Goal: Complete application form

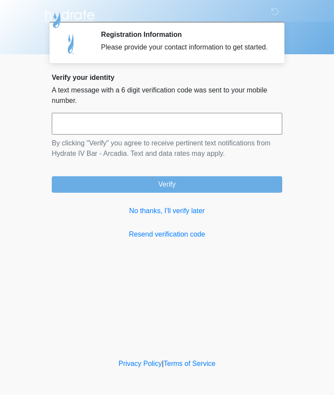
click at [234, 135] on input "text" at bounding box center [167, 124] width 230 height 22
type input "******"
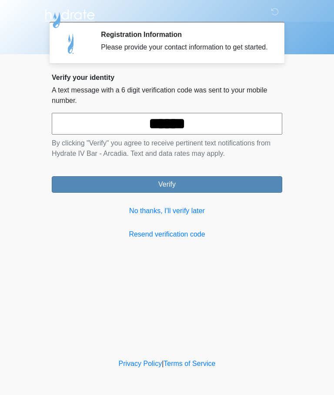
click at [208, 190] on button "Verify" at bounding box center [167, 184] width 230 height 17
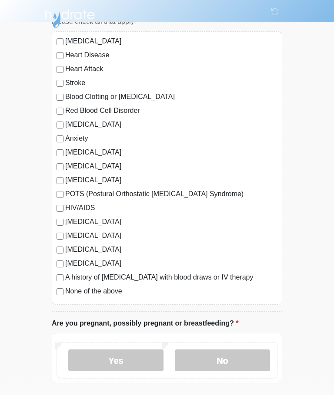
scroll to position [77, 0]
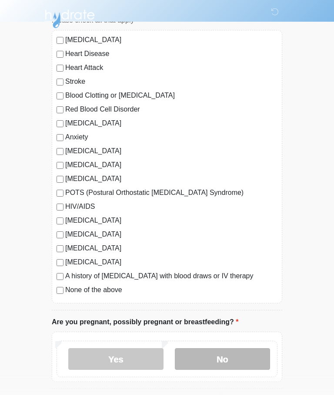
click at [229, 359] on label "No" at bounding box center [222, 359] width 95 height 22
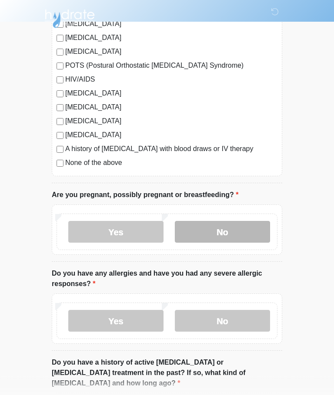
scroll to position [204, 0]
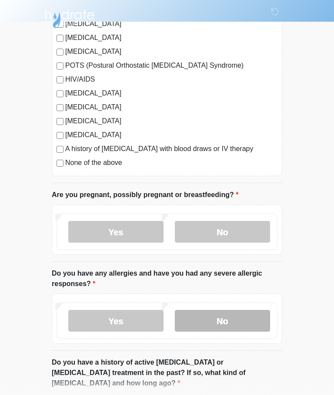
click at [238, 324] on label "No" at bounding box center [222, 321] width 95 height 22
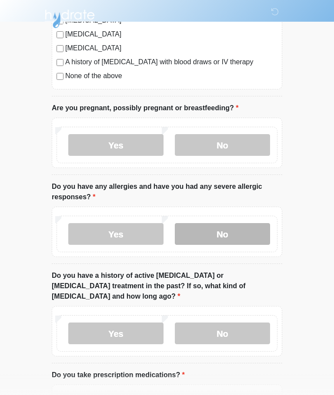
scroll to position [291, 0]
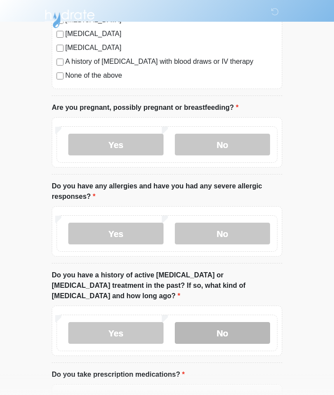
click at [243, 324] on label "No" at bounding box center [222, 333] width 95 height 22
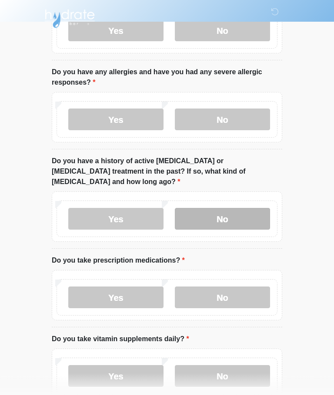
scroll to position [406, 0]
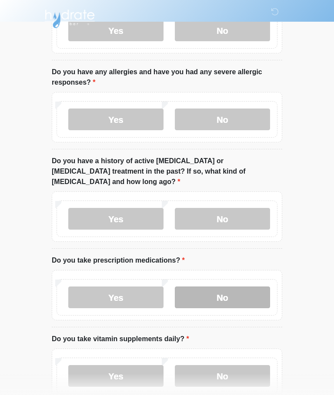
click at [235, 287] on label "No" at bounding box center [222, 298] width 95 height 22
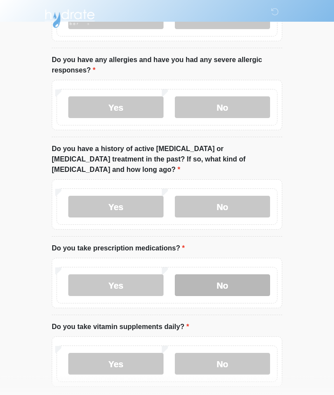
scroll to position [445, 0]
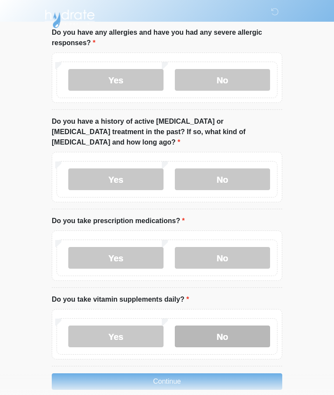
click at [236, 331] on label "No" at bounding box center [222, 337] width 95 height 22
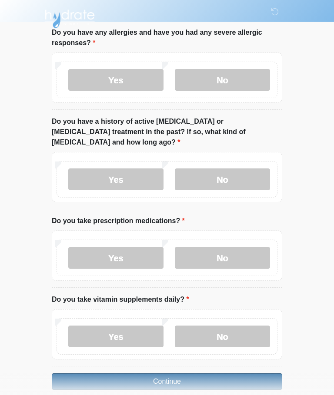
click at [210, 373] on button "Continue" at bounding box center [167, 381] width 230 height 17
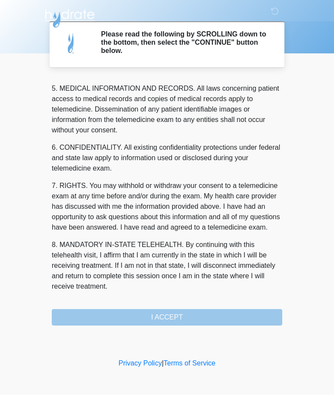
scroll to position [282, 0]
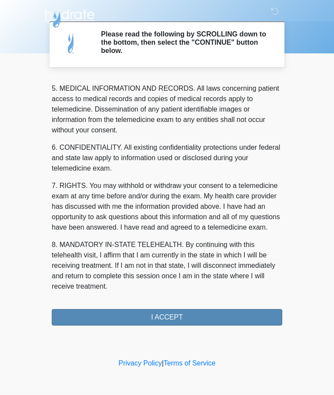
click at [211, 318] on button "I ACCEPT" at bounding box center [167, 318] width 230 height 17
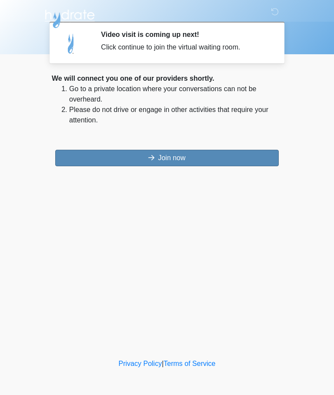
click at [201, 155] on button "Join now" at bounding box center [166, 158] width 223 height 17
